Goal: Task Accomplishment & Management: Manage account settings

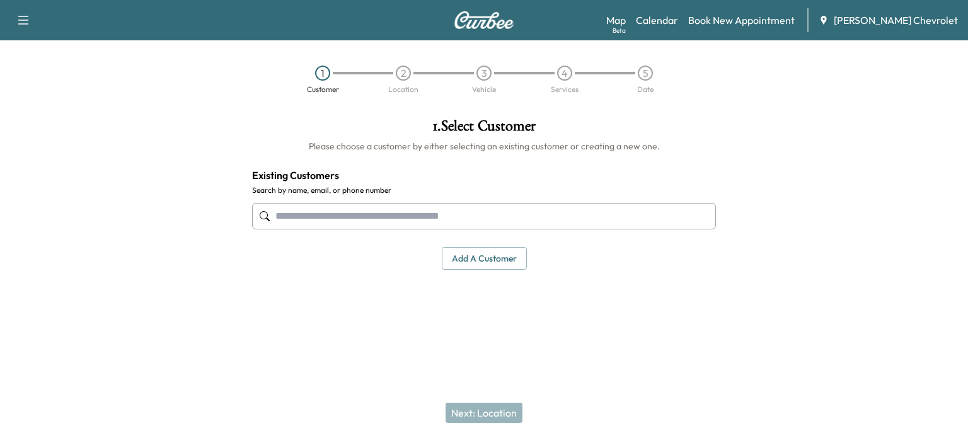
click at [14, 30] on div "Support Log Out Map Beta Calendar Book New Appointment [PERSON_NAME] Chevrolet" at bounding box center [484, 20] width 968 height 40
click at [16, 31] on div "Support Log Out Map Beta Calendar Book New Appointment [PERSON_NAME] Chevrolet" at bounding box center [484, 20] width 968 height 40
click at [28, 19] on icon "button" at bounding box center [23, 20] width 15 height 15
click at [678, 19] on link "Calendar" at bounding box center [657, 20] width 42 height 15
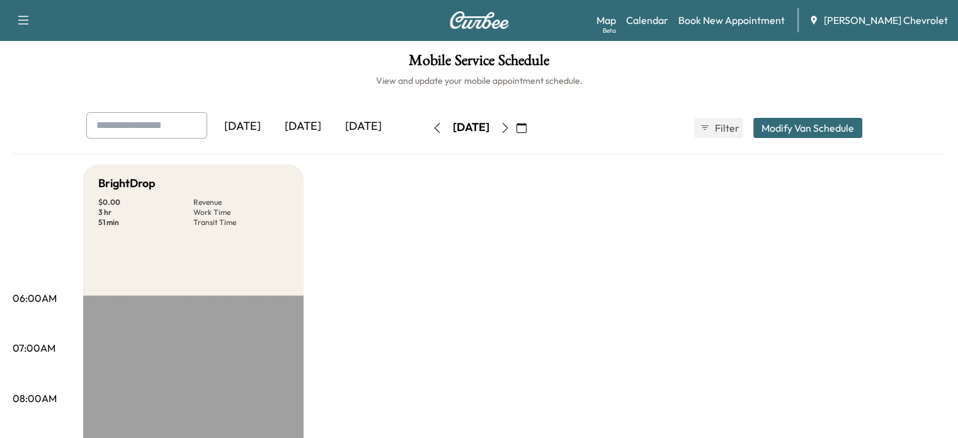
click at [516, 122] on button "button" at bounding box center [504, 128] width 21 height 20
click at [508, 124] on icon "button" at bounding box center [505, 128] width 6 height 10
click at [532, 128] on button "button" at bounding box center [521, 128] width 21 height 20
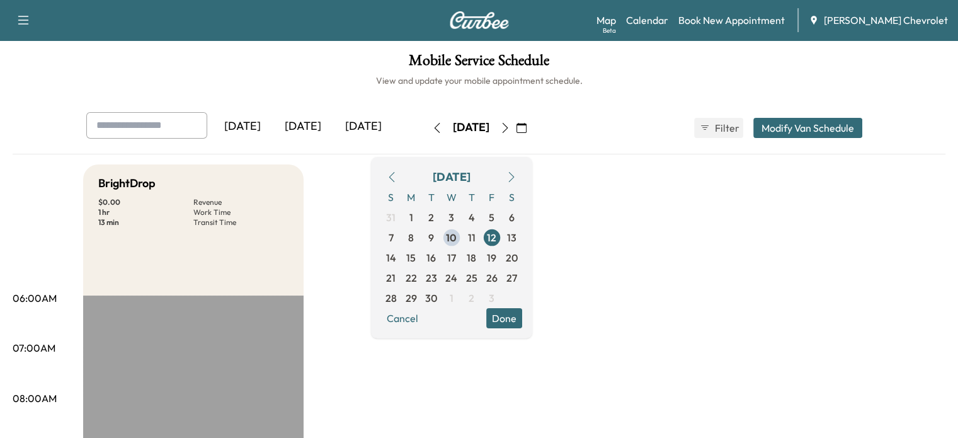
click at [527, 130] on icon "button" at bounding box center [522, 128] width 10 height 10
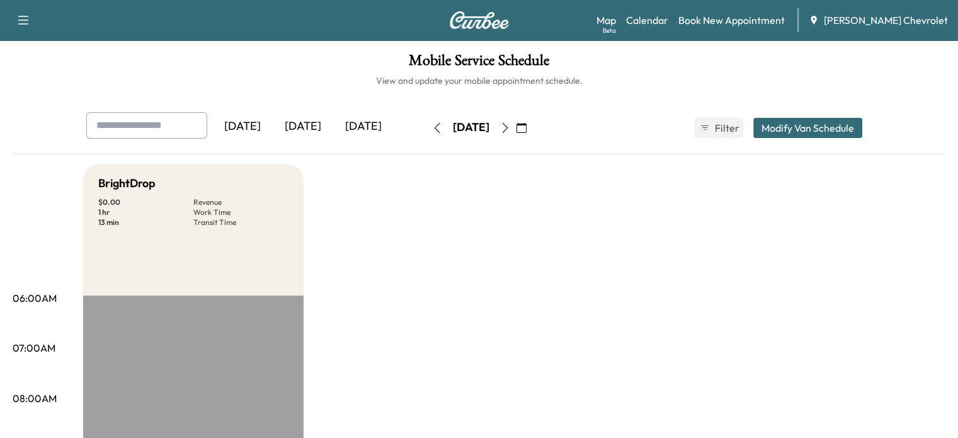
click at [527, 128] on icon "button" at bounding box center [522, 128] width 10 height 10
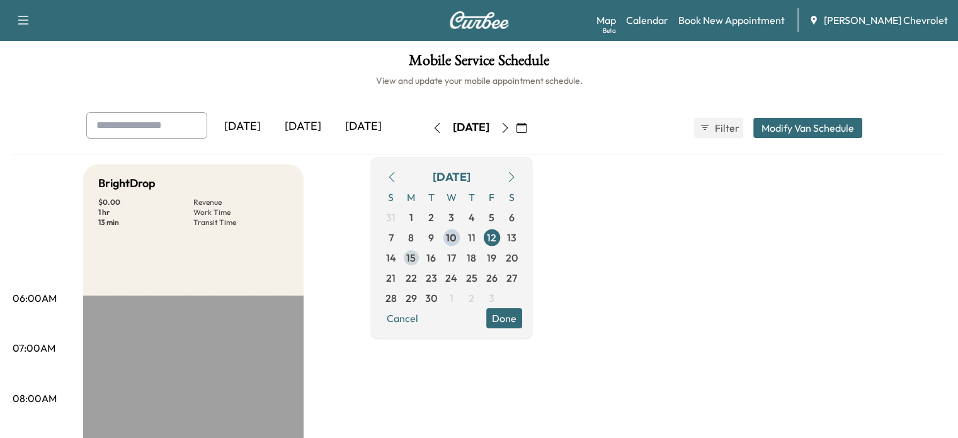
click at [416, 256] on span "15" at bounding box center [410, 257] width 9 height 15
click at [436, 254] on span "16" at bounding box center [430, 257] width 9 height 15
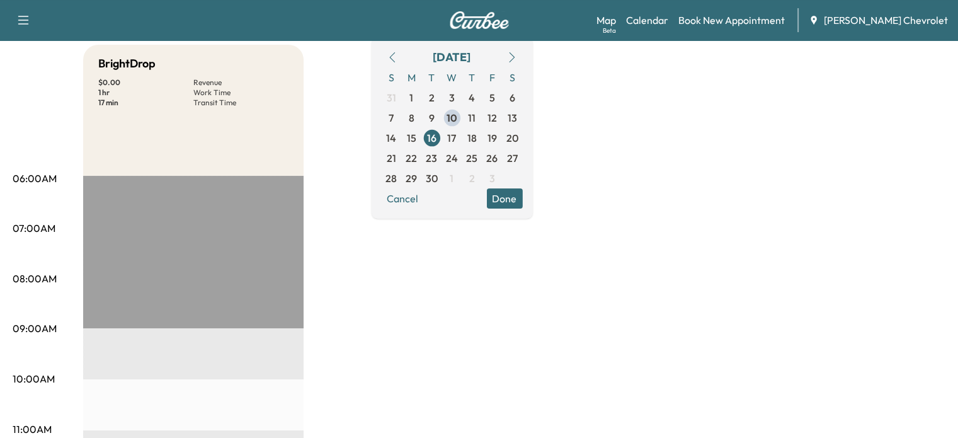
scroll to position [118, 0]
click at [456, 133] on span "17" at bounding box center [451, 139] width 9 height 15
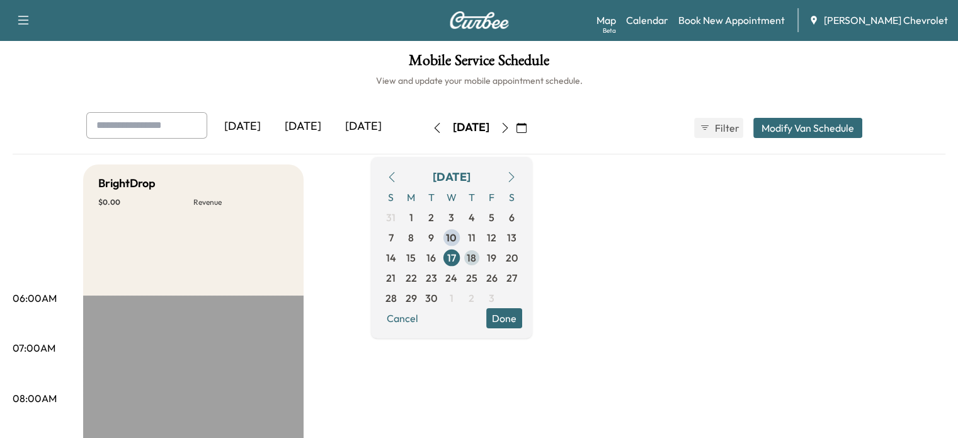
click at [476, 253] on span "18" at bounding box center [471, 257] width 9 height 15
click at [457, 234] on span "10" at bounding box center [451, 237] width 11 height 15
click at [482, 234] on span "11" at bounding box center [472, 237] width 20 height 20
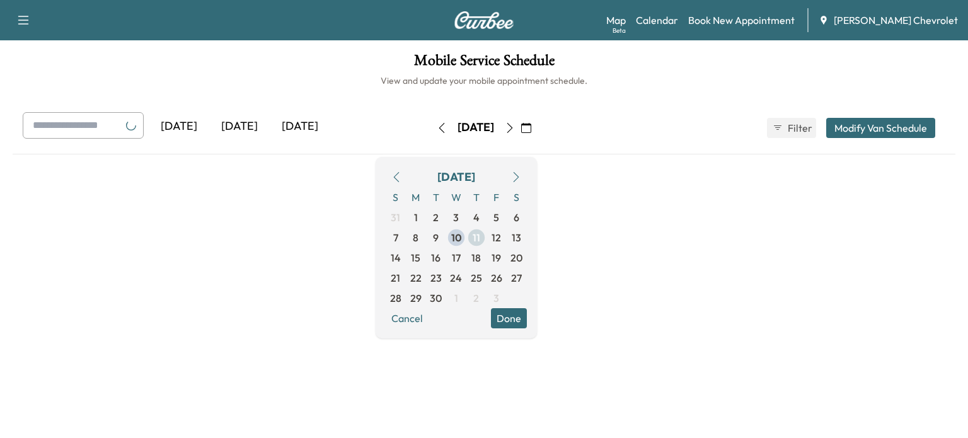
click at [506, 234] on span "12" at bounding box center [496, 237] width 20 height 20
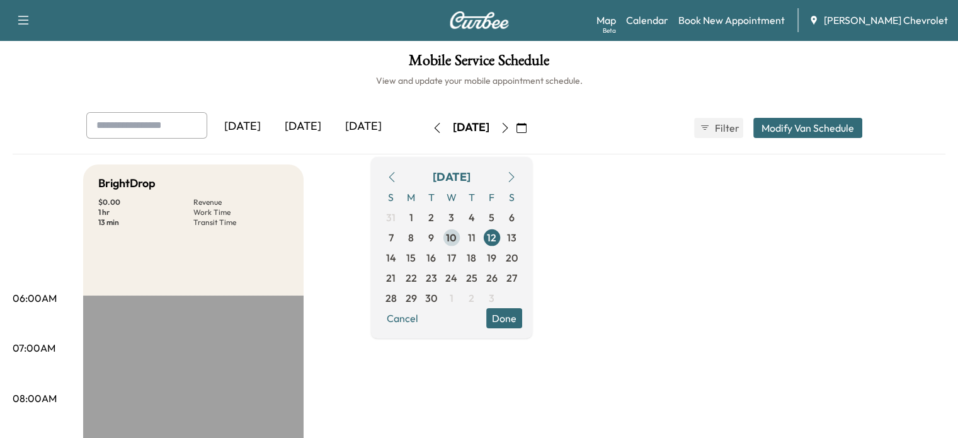
click at [462, 239] on span "10" at bounding box center [452, 237] width 20 height 20
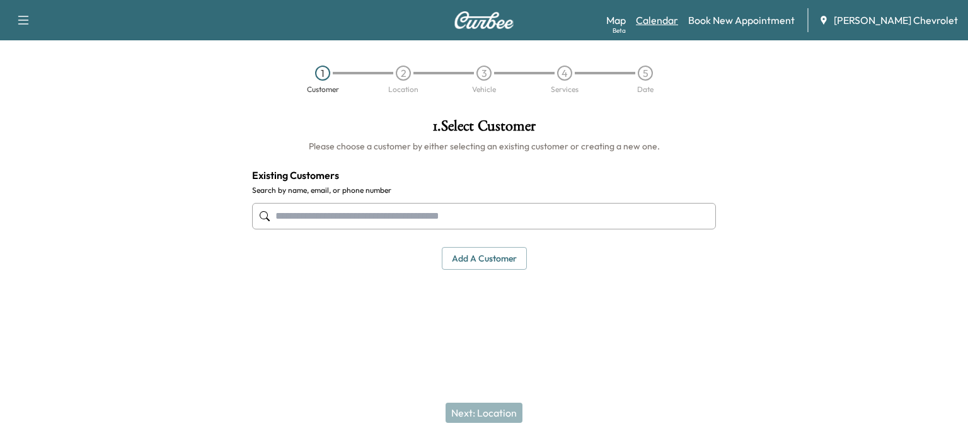
click at [677, 24] on link "Calendar" at bounding box center [657, 20] width 42 height 15
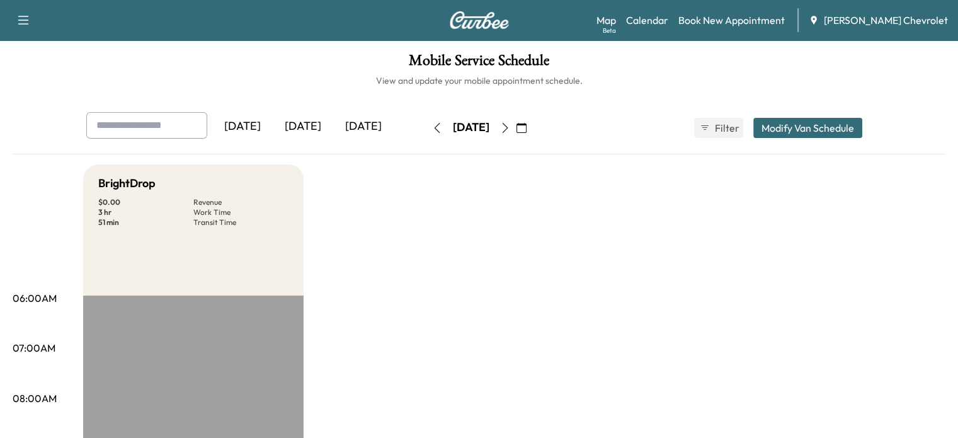
click at [508, 125] on icon "button" at bounding box center [505, 128] width 6 height 10
click at [510, 128] on icon "button" at bounding box center [505, 128] width 10 height 10
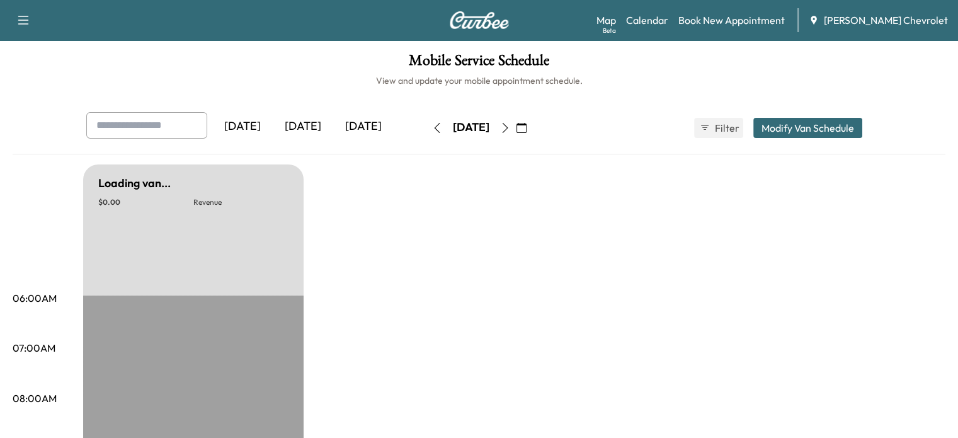
click at [510, 128] on icon "button" at bounding box center [505, 128] width 10 height 10
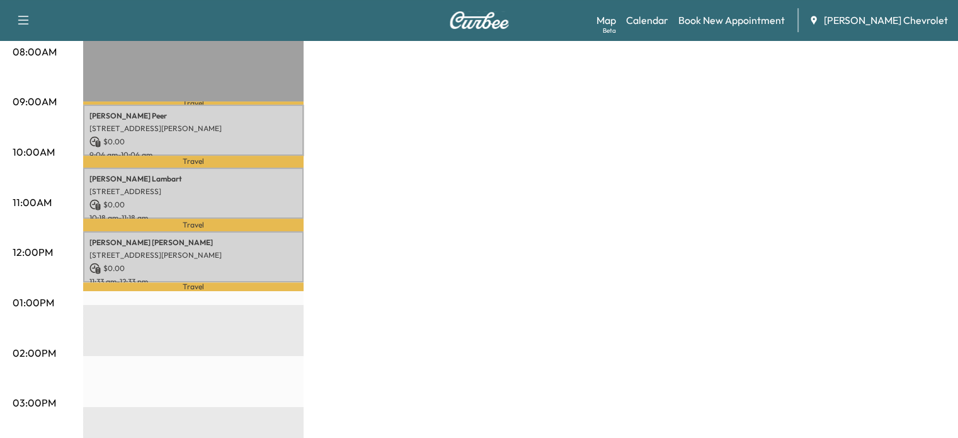
scroll to position [317, 0]
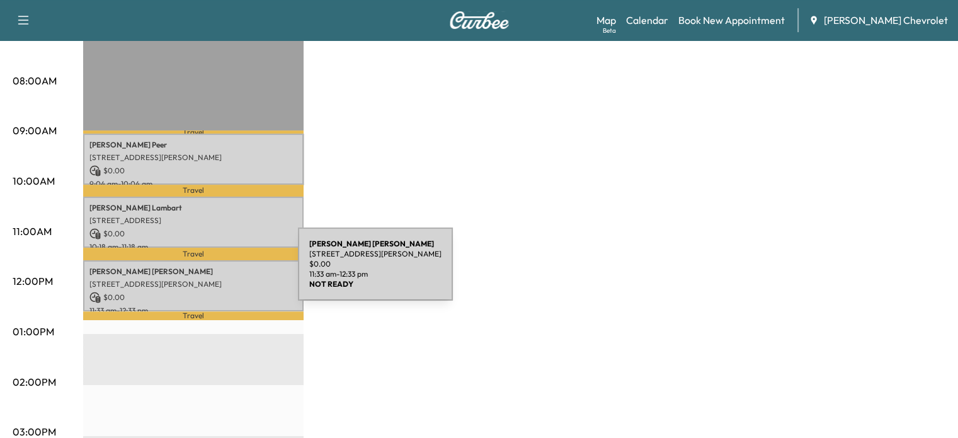
click at [203, 272] on div "Deborah Orourke 11435 MCKINLEY ST, TAYLOR, MI 48180, USA $ 0.00 11:33 am - 12:3…" at bounding box center [193, 285] width 220 height 51
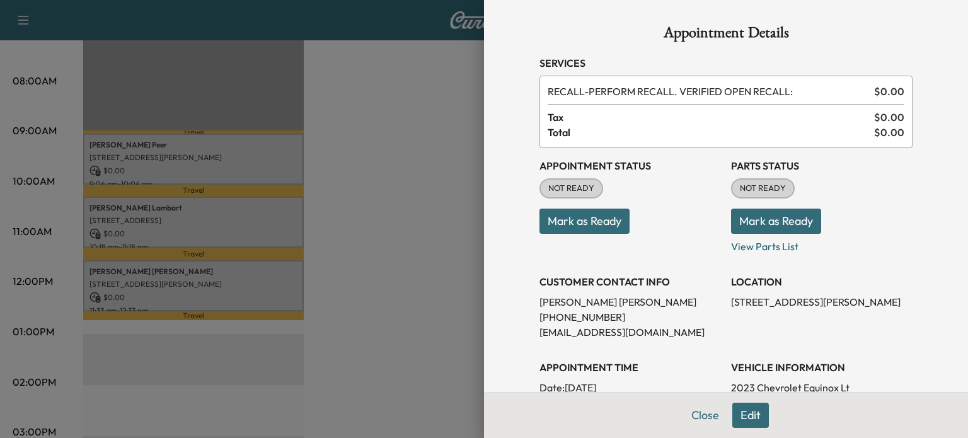
click at [346, 215] on div at bounding box center [484, 219] width 968 height 438
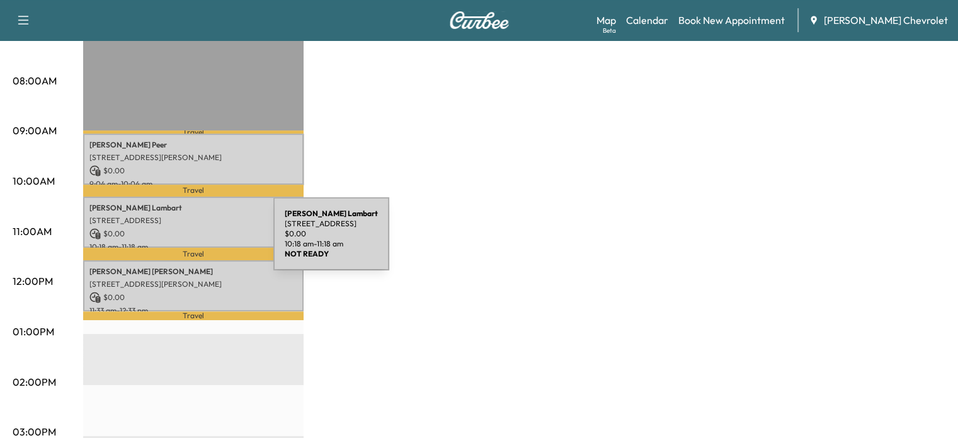
click at [179, 242] on p "10:18 am - 11:18 am" at bounding box center [193, 247] width 208 height 10
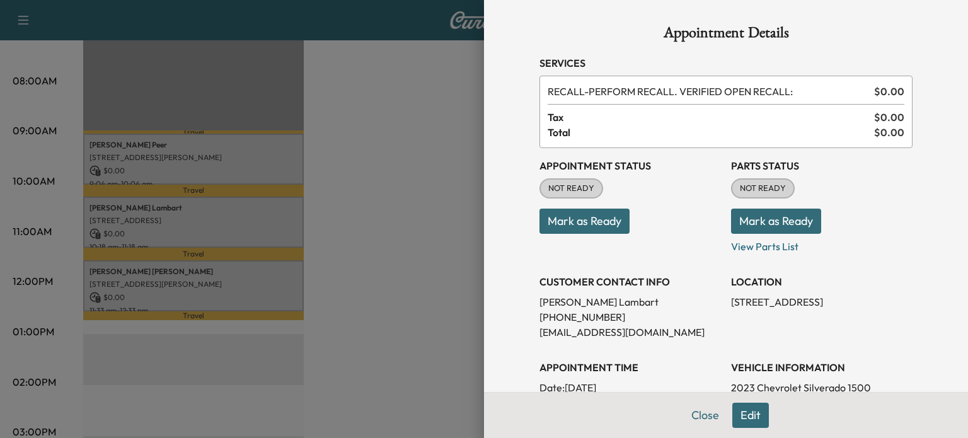
click at [386, 161] on div at bounding box center [484, 219] width 968 height 438
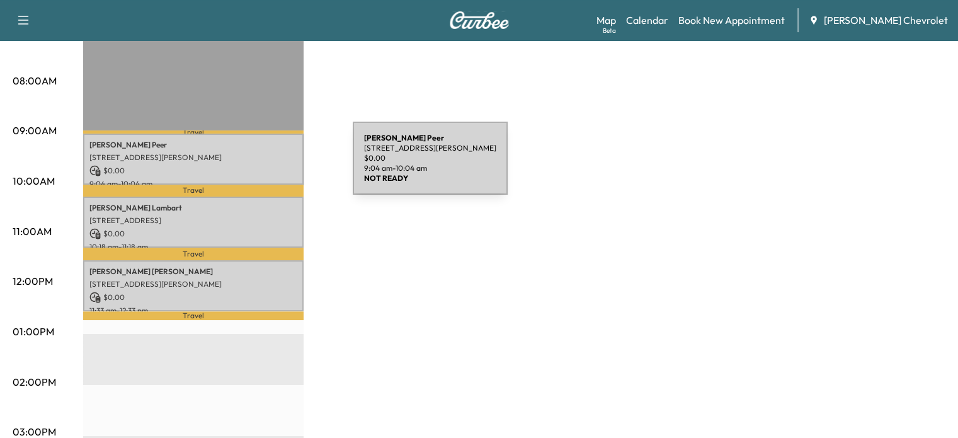
click at [257, 161] on div "Jake Peer 15610 Devoe Ave, Southgate, MI 48195, USA $ 0.00 9:04 am - 10:04 am" at bounding box center [193, 159] width 220 height 51
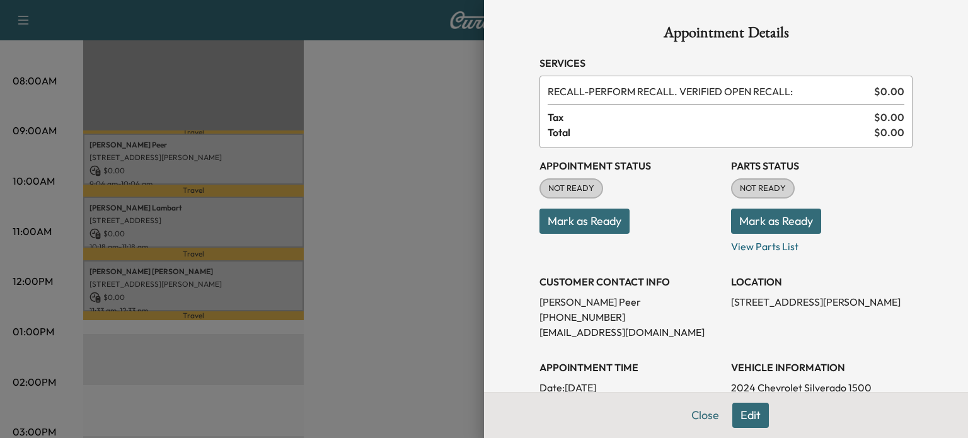
click at [381, 168] on div at bounding box center [484, 219] width 968 height 438
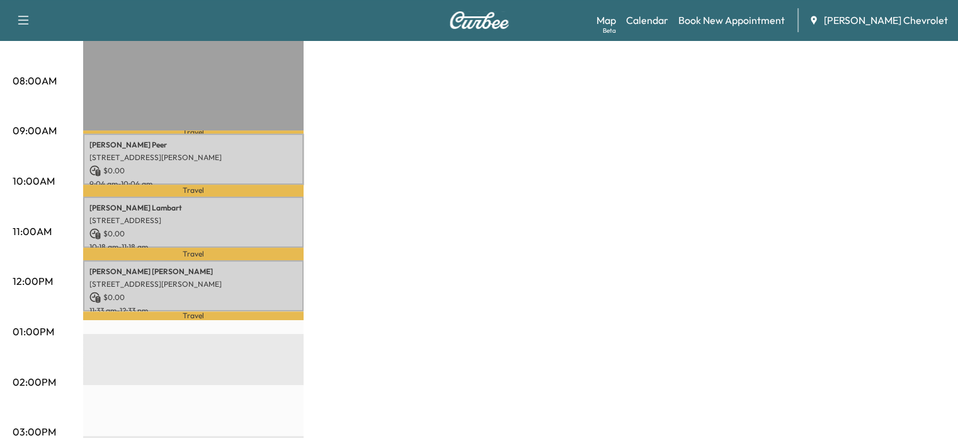
scroll to position [0, 0]
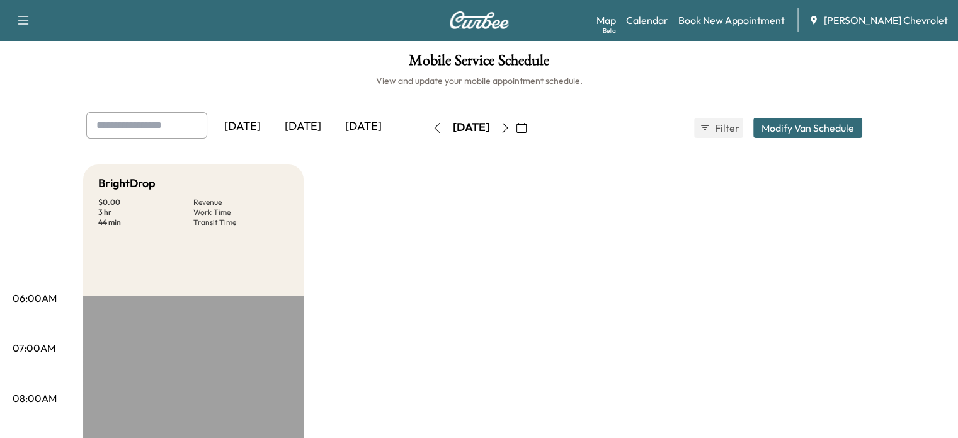
click at [527, 132] on icon "button" at bounding box center [522, 128] width 10 height 10
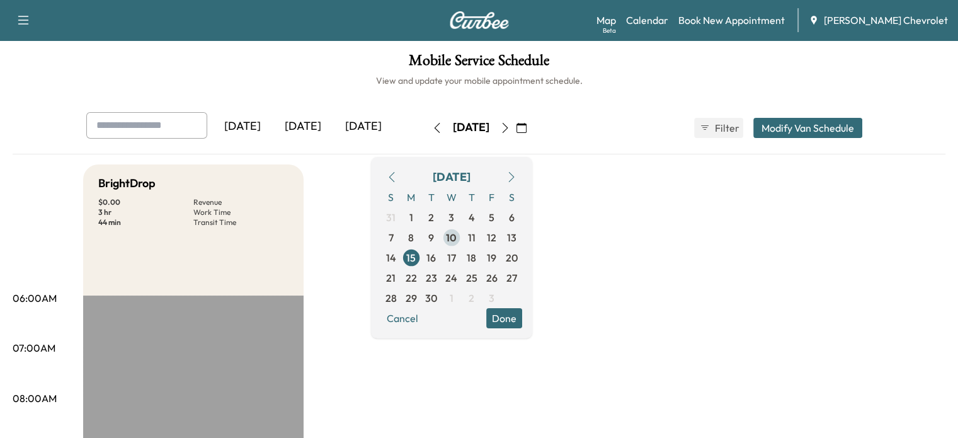
click at [457, 236] on span "10" at bounding box center [451, 237] width 11 height 15
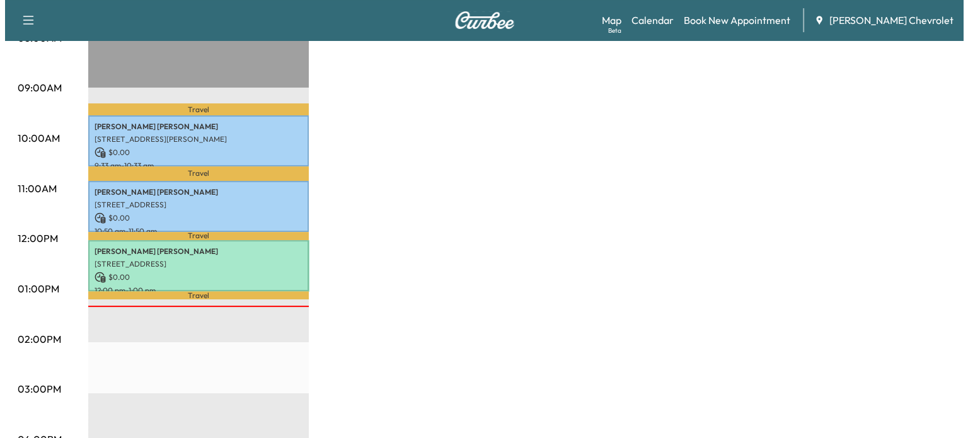
scroll to position [362, 0]
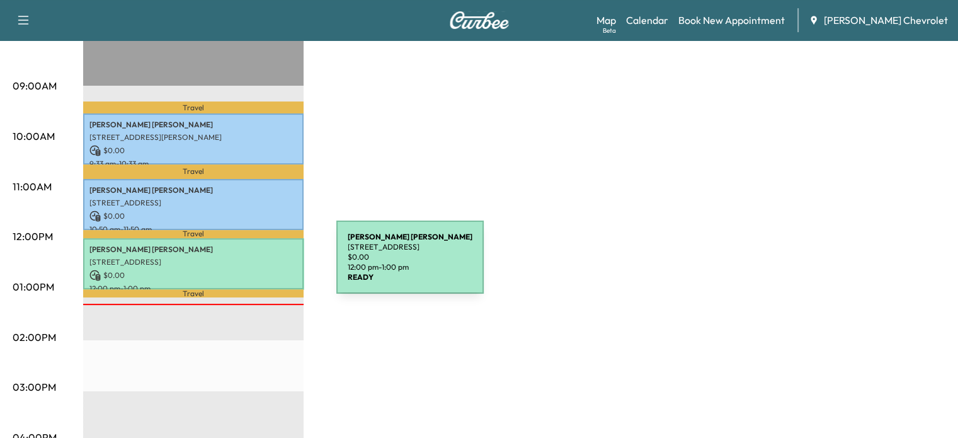
click at [242, 270] on p "$ 0.00" at bounding box center [193, 275] width 208 height 11
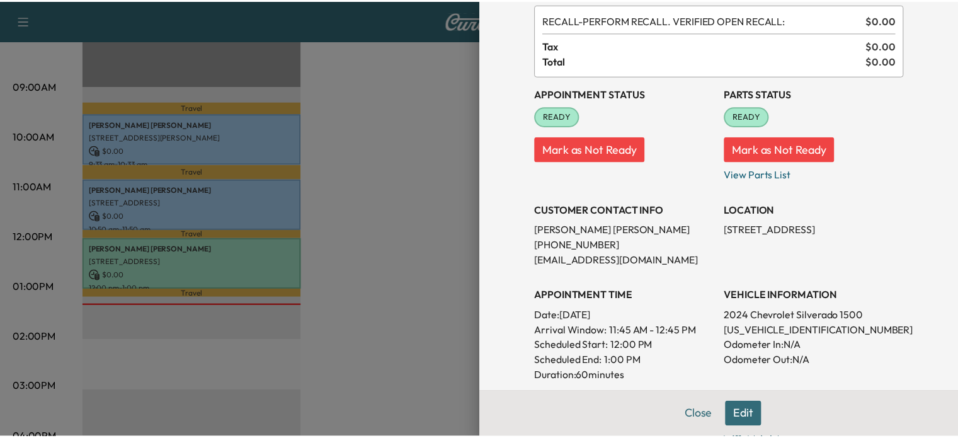
scroll to position [0, 0]
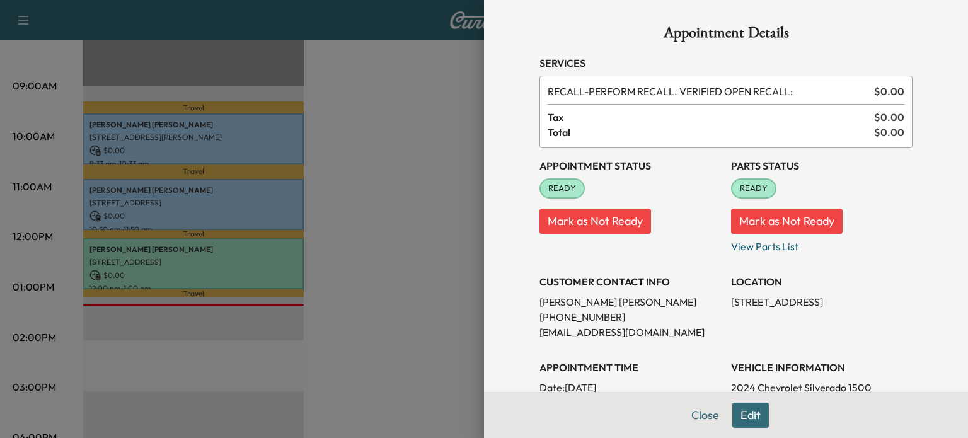
click at [345, 124] on div at bounding box center [484, 219] width 968 height 438
